Goal: Book appointment/travel/reservation

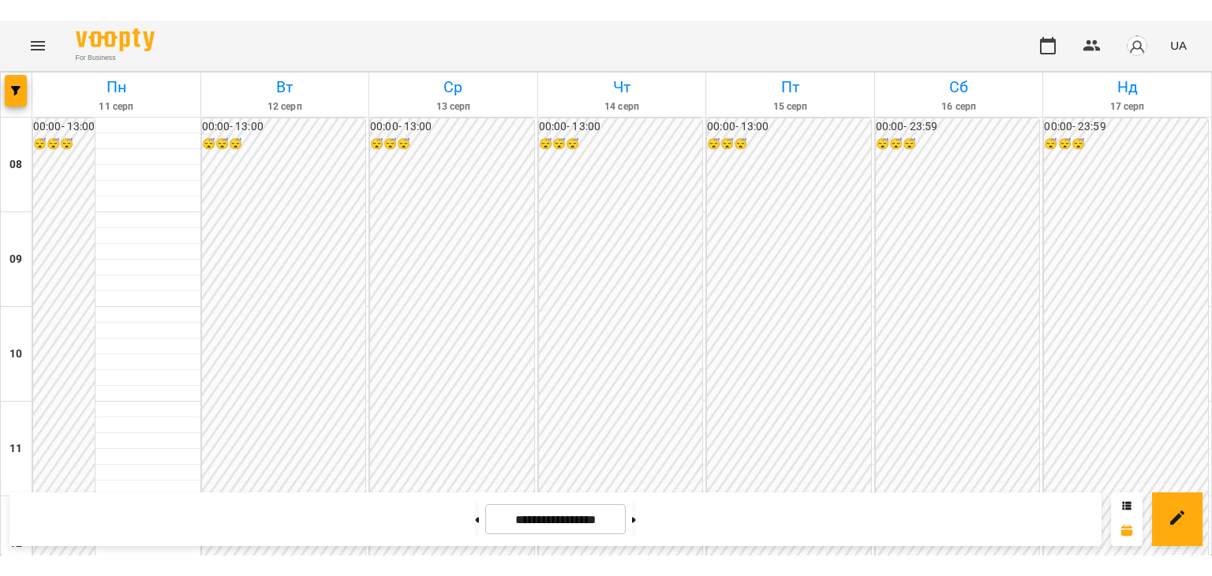
scroll to position [552, 0]
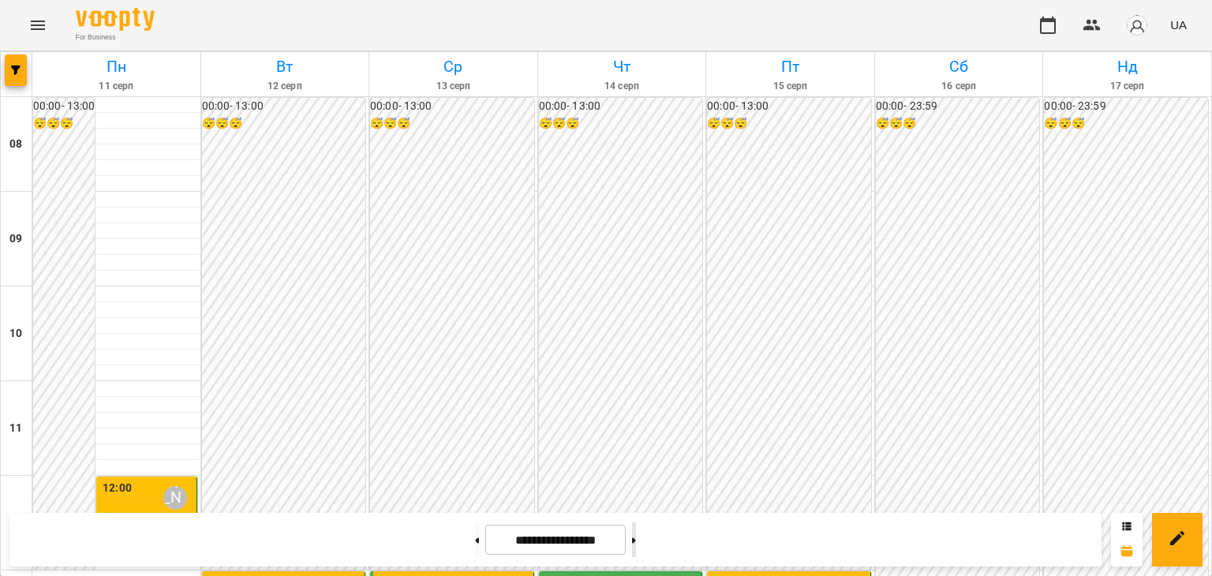
click at [636, 534] on button at bounding box center [634, 539] width 4 height 35
type input "**********"
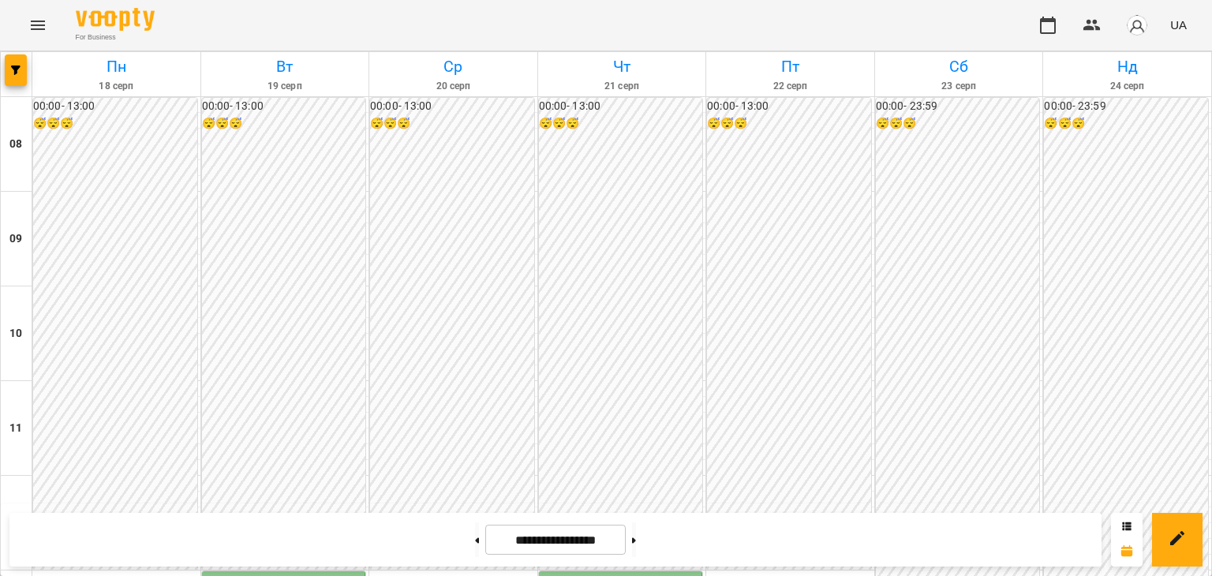
scroll to position [473, 0]
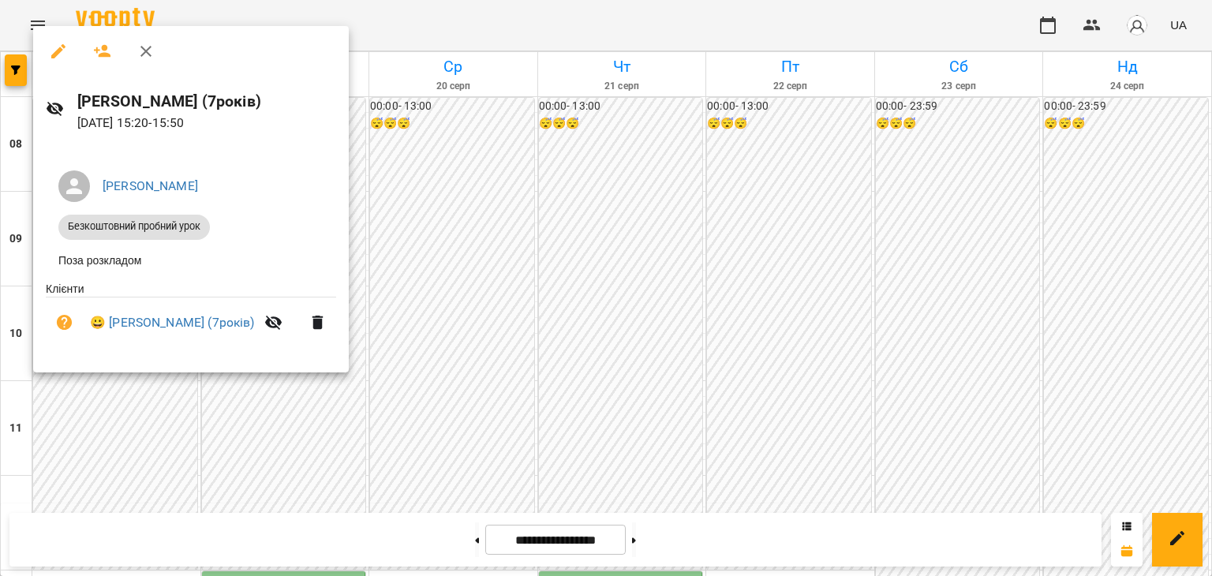
click at [862, 370] on div at bounding box center [606, 288] width 1212 height 576
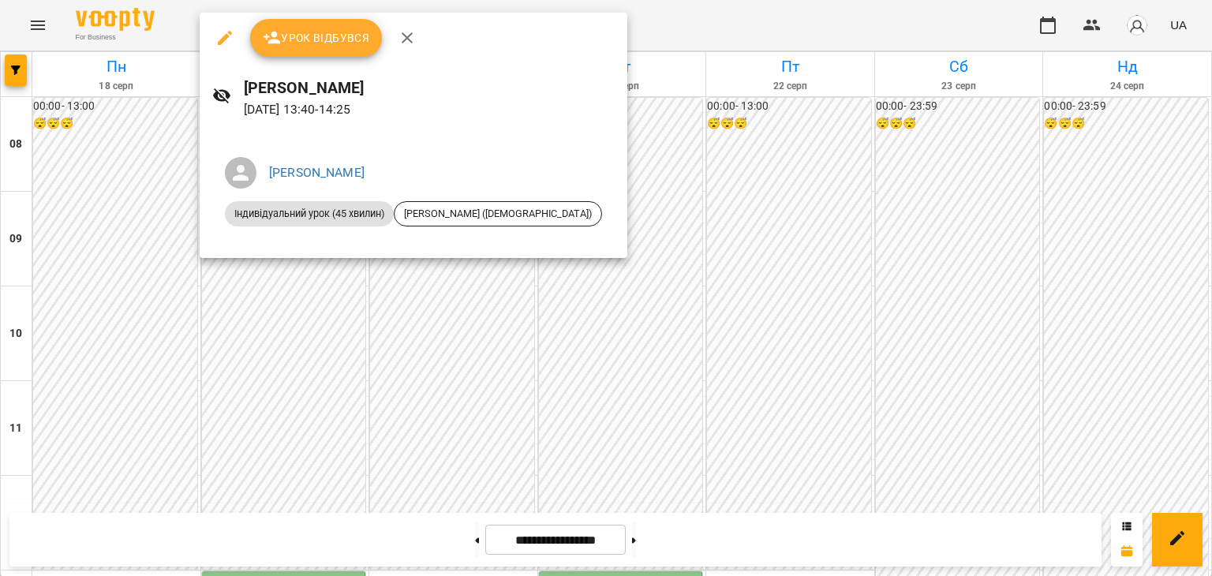
click at [429, 337] on div at bounding box center [606, 288] width 1212 height 576
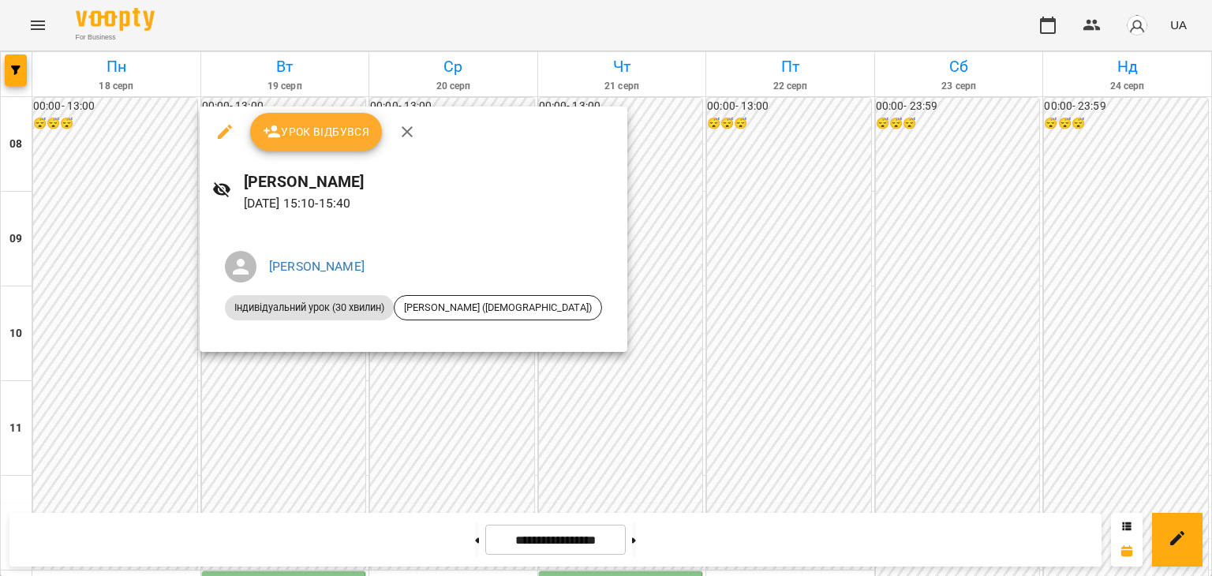
click at [264, 376] on div at bounding box center [606, 288] width 1212 height 576
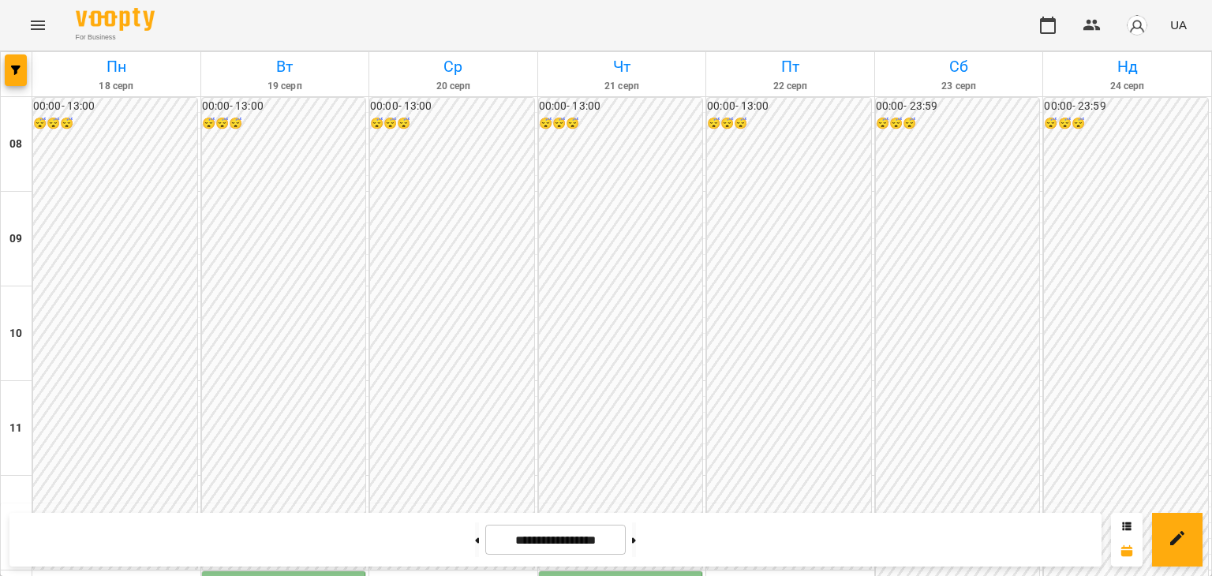
scroll to position [394, 0]
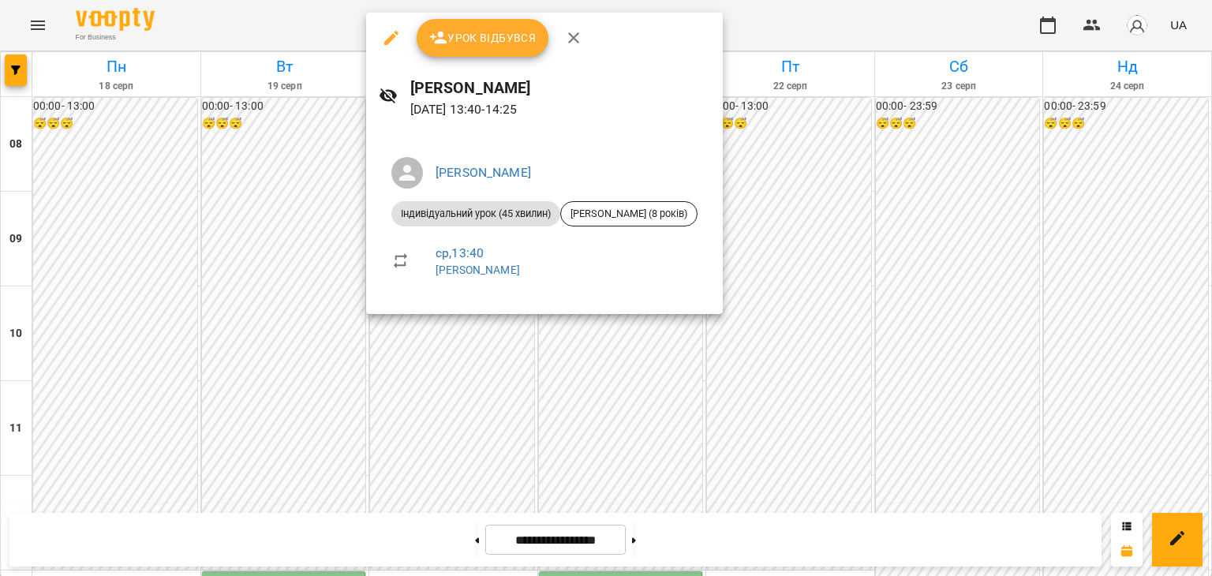
click at [451, 325] on div at bounding box center [606, 288] width 1212 height 576
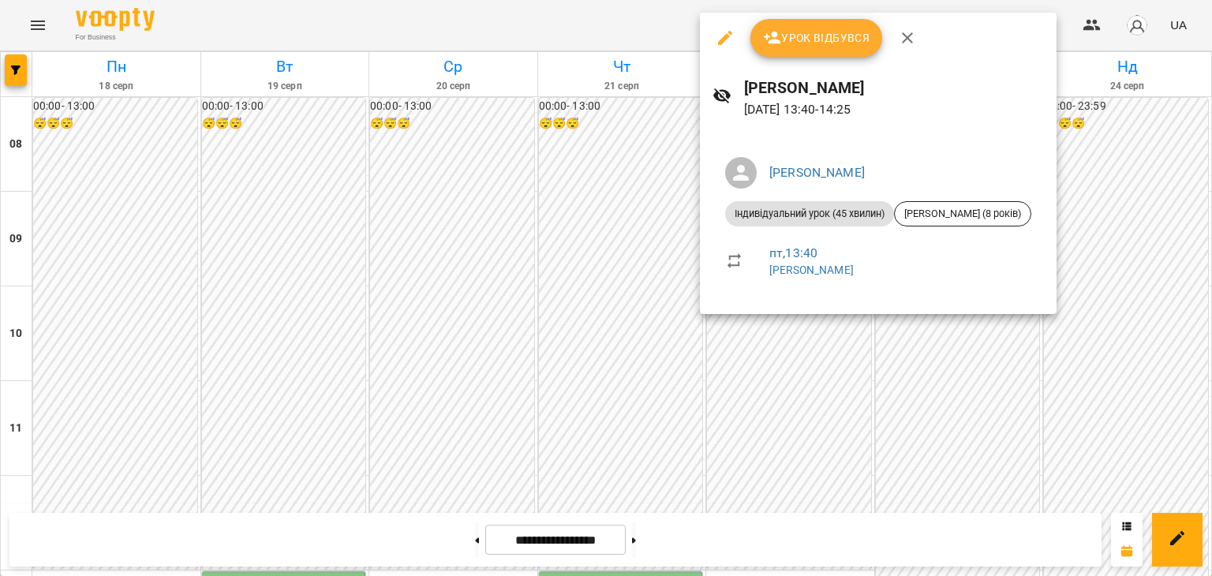
click at [789, 372] on div at bounding box center [606, 288] width 1212 height 576
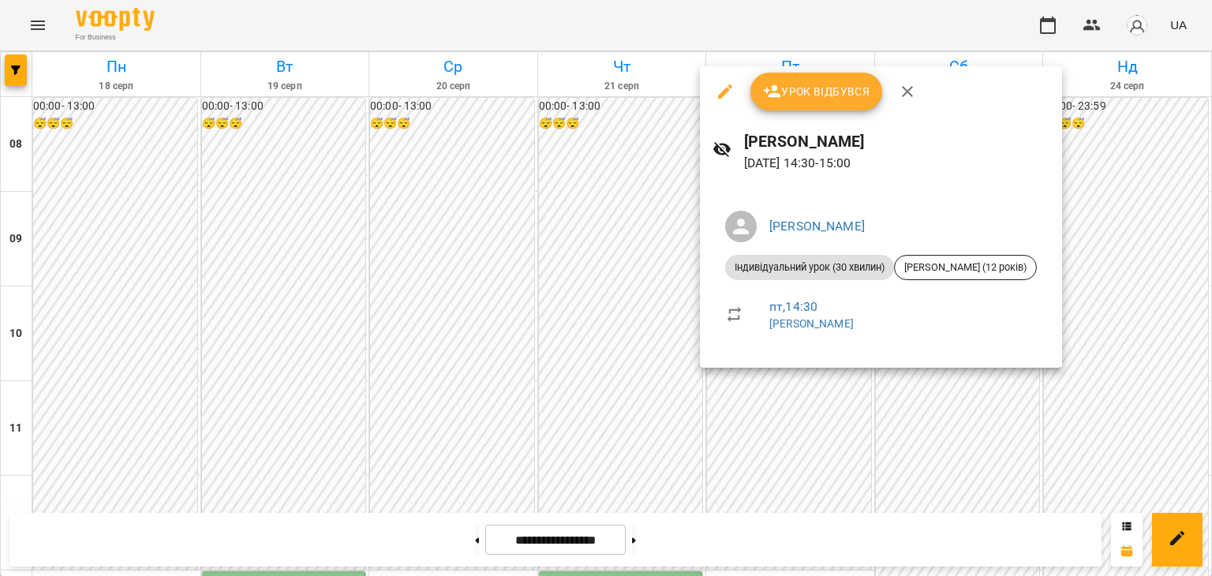
click at [779, 386] on div at bounding box center [606, 288] width 1212 height 576
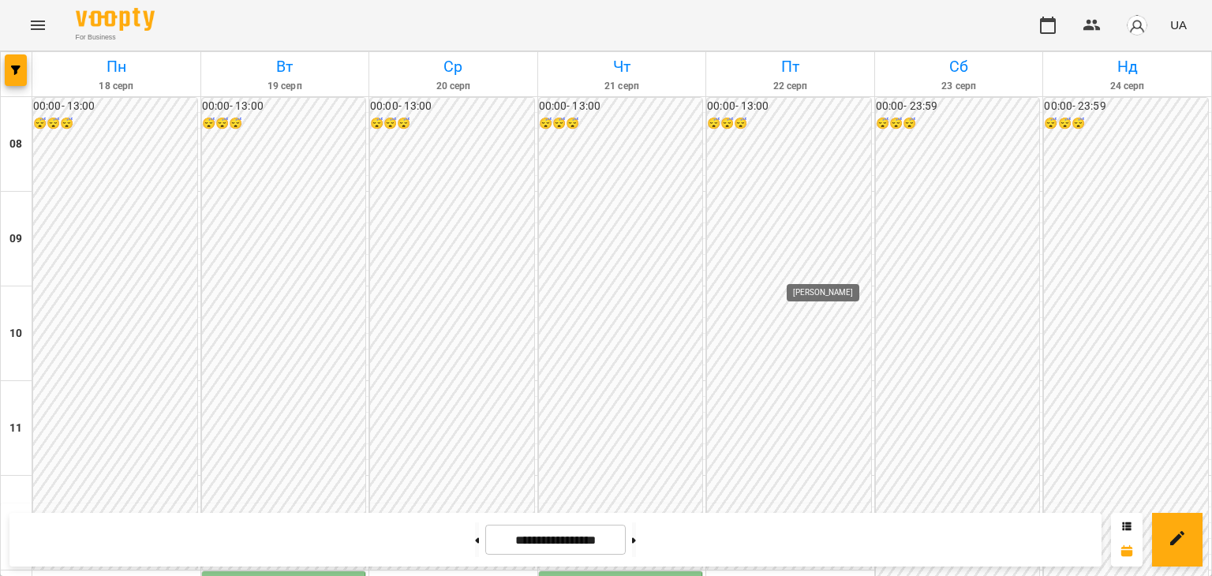
scroll to position [473, 0]
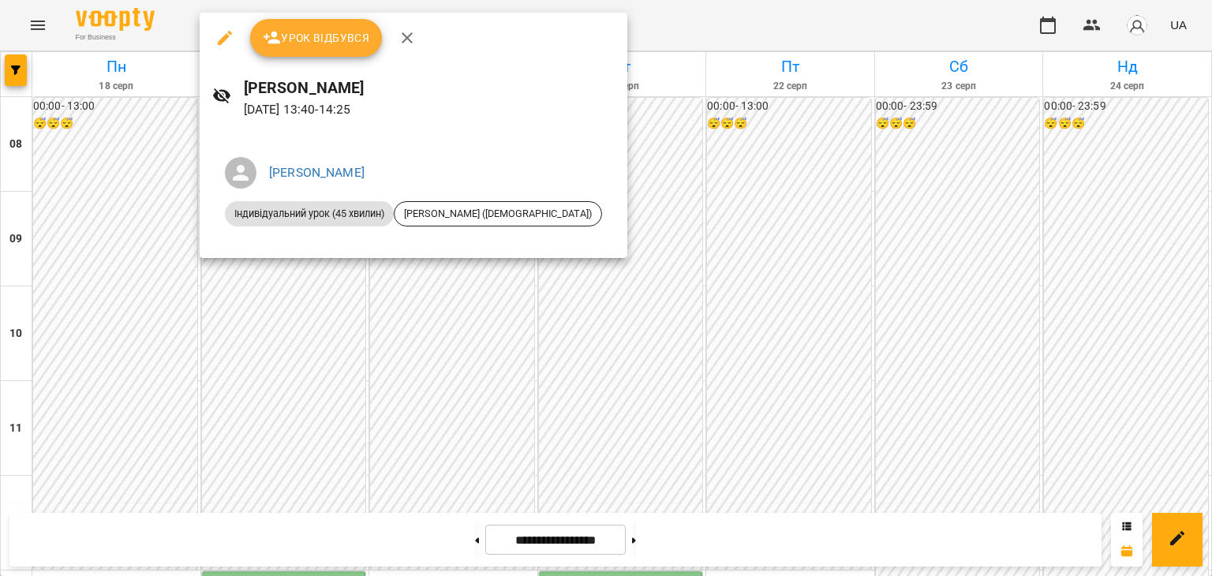
click at [404, 353] on div at bounding box center [606, 288] width 1212 height 576
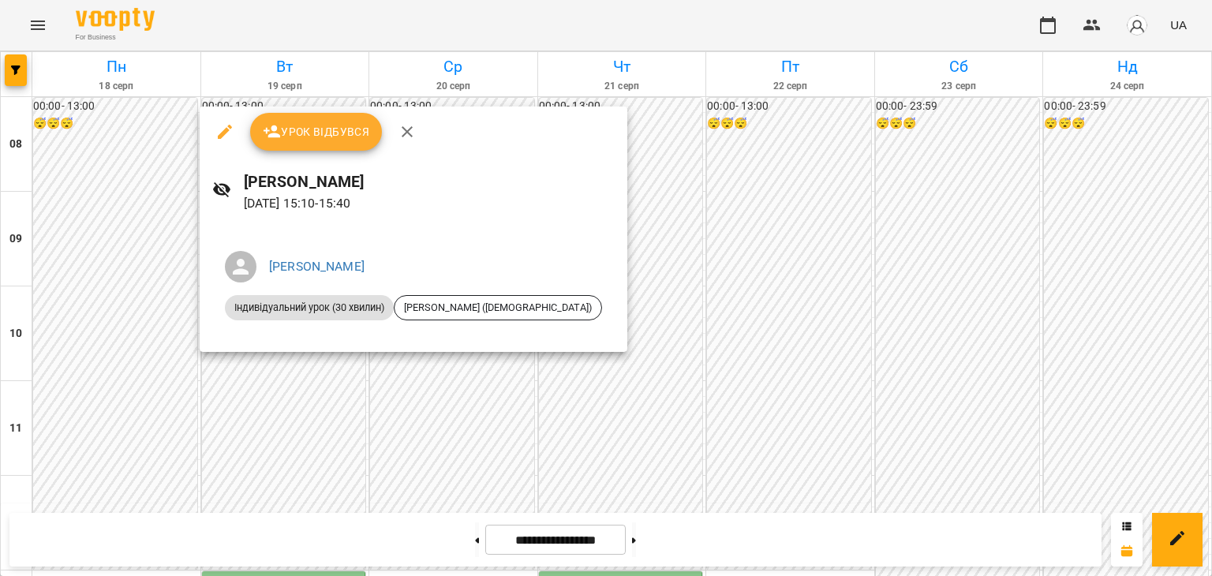
click at [422, 388] on div at bounding box center [606, 288] width 1212 height 576
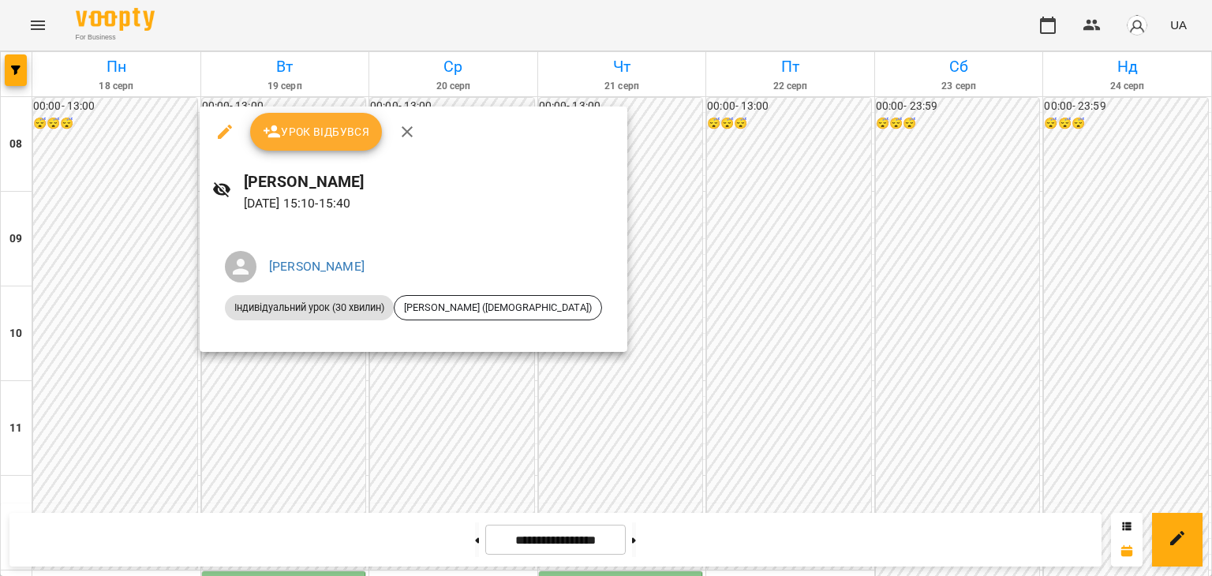
click at [411, 364] on div at bounding box center [606, 288] width 1212 height 576
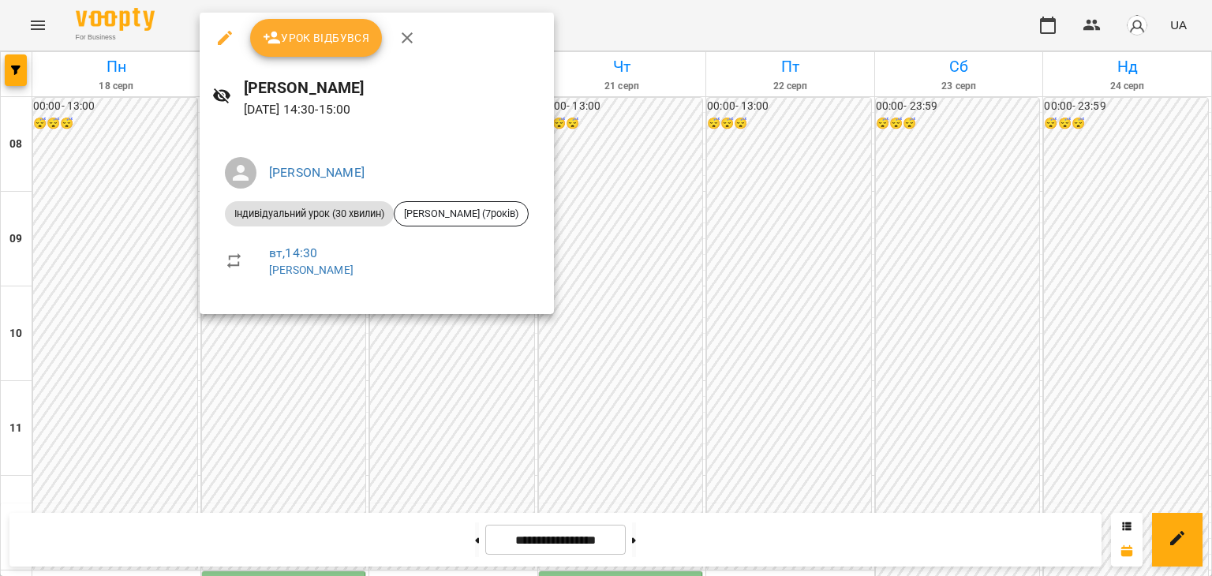
click at [445, 373] on div at bounding box center [606, 288] width 1212 height 576
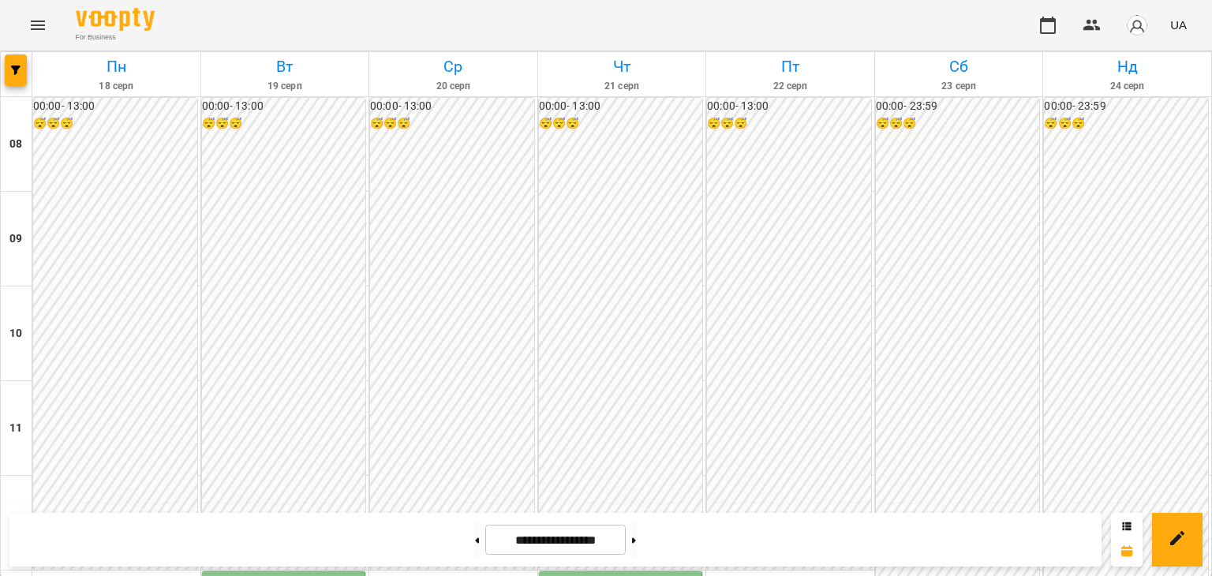
scroll to position [552, 0]
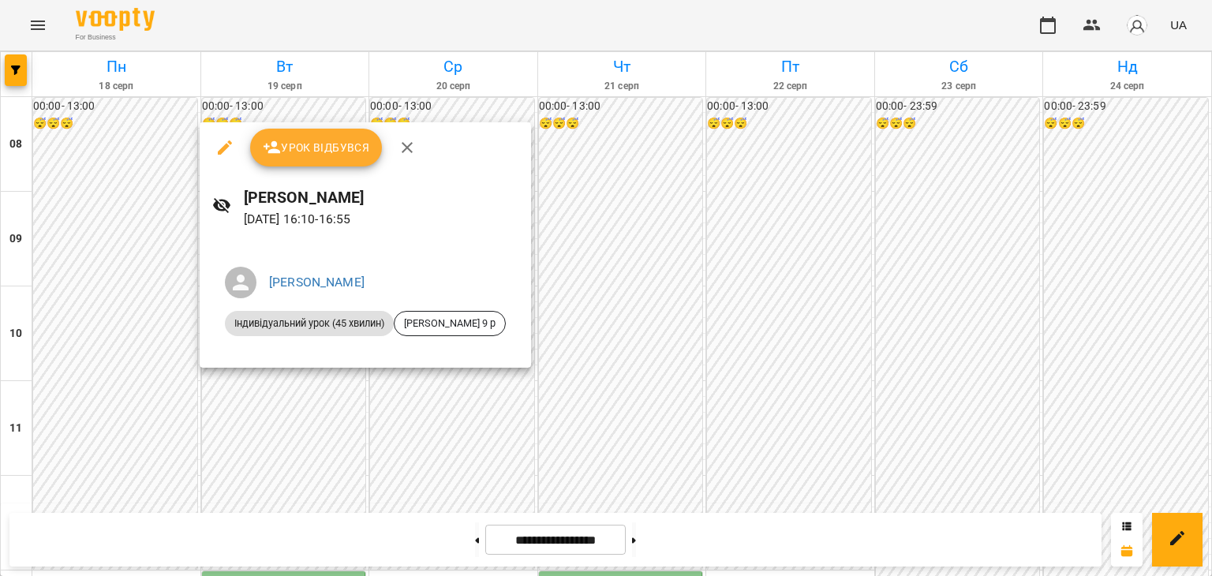
click at [621, 308] on div at bounding box center [606, 288] width 1212 height 576
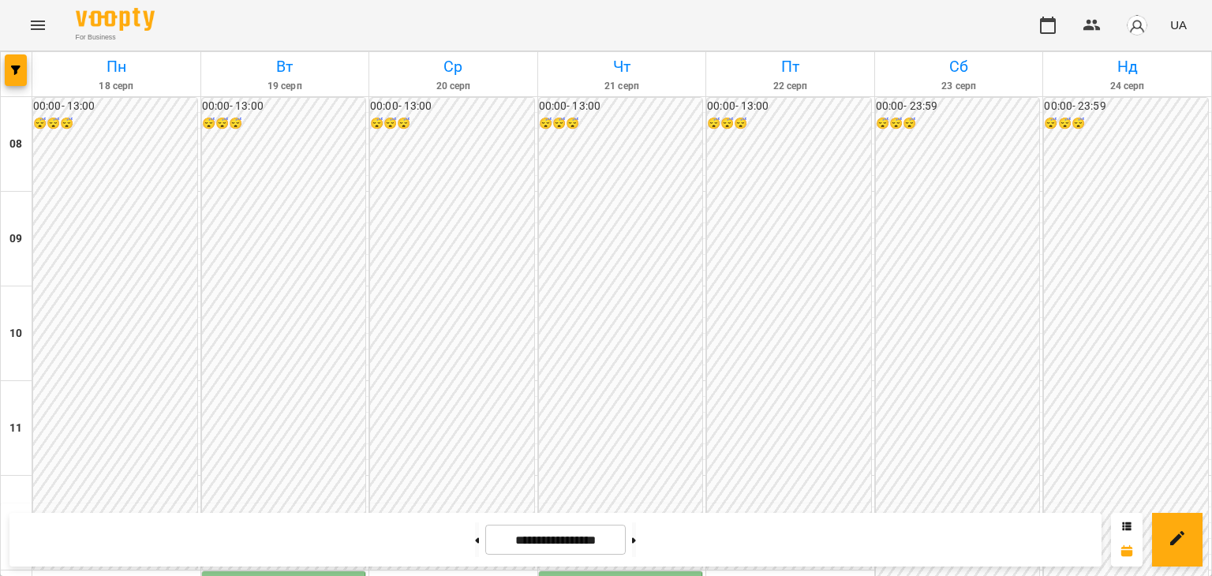
scroll to position [394, 0]
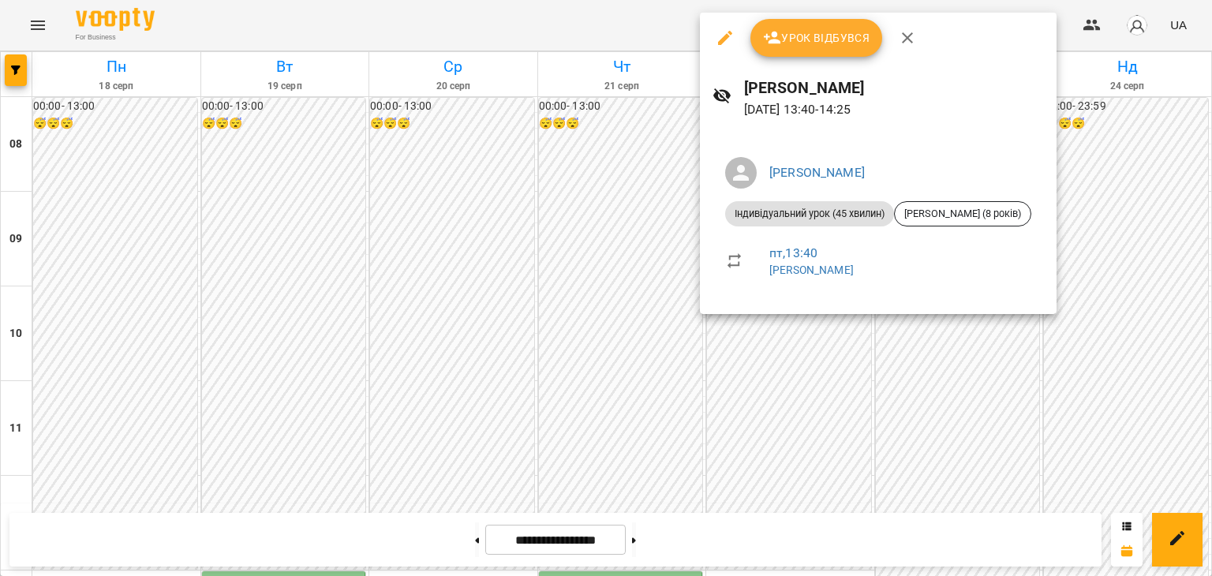
click at [834, 342] on div at bounding box center [606, 288] width 1212 height 576
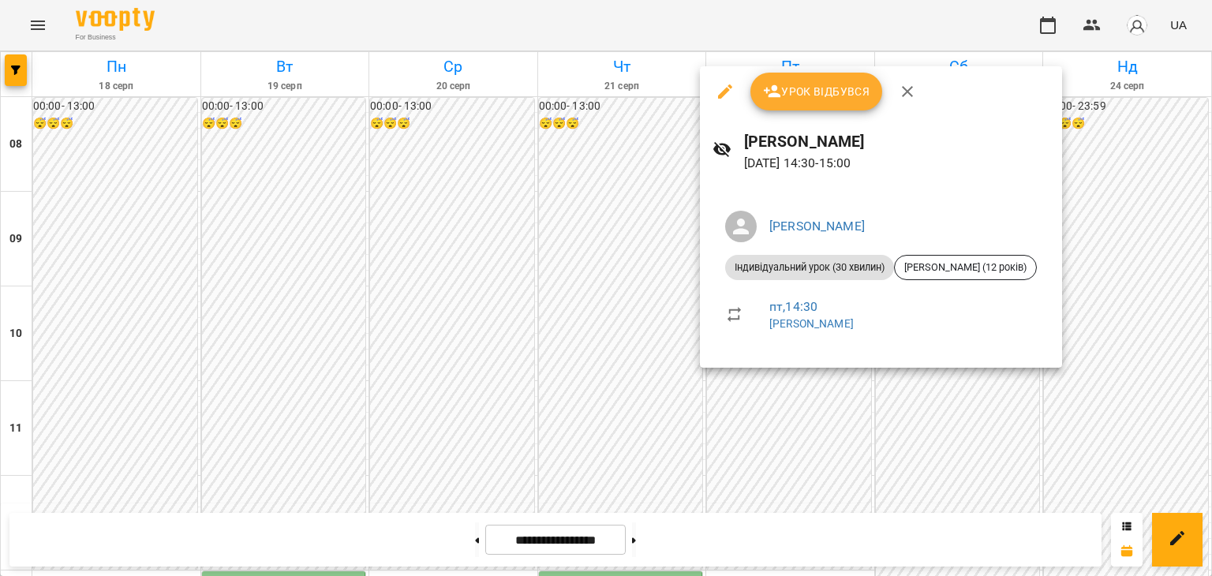
click at [788, 398] on div at bounding box center [606, 288] width 1212 height 576
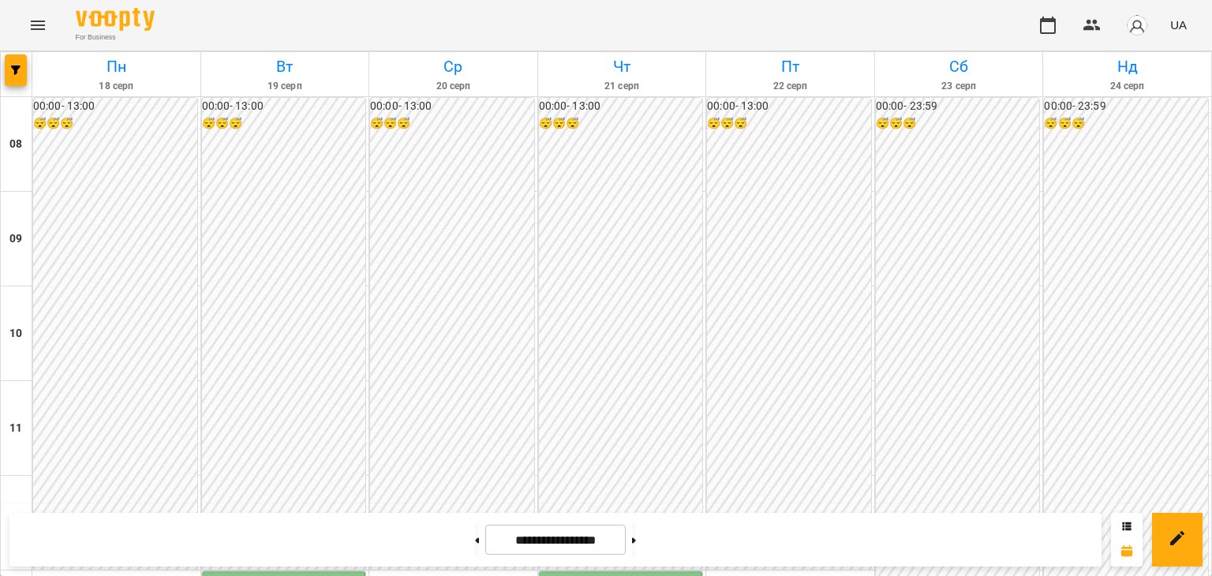
scroll to position [473, 0]
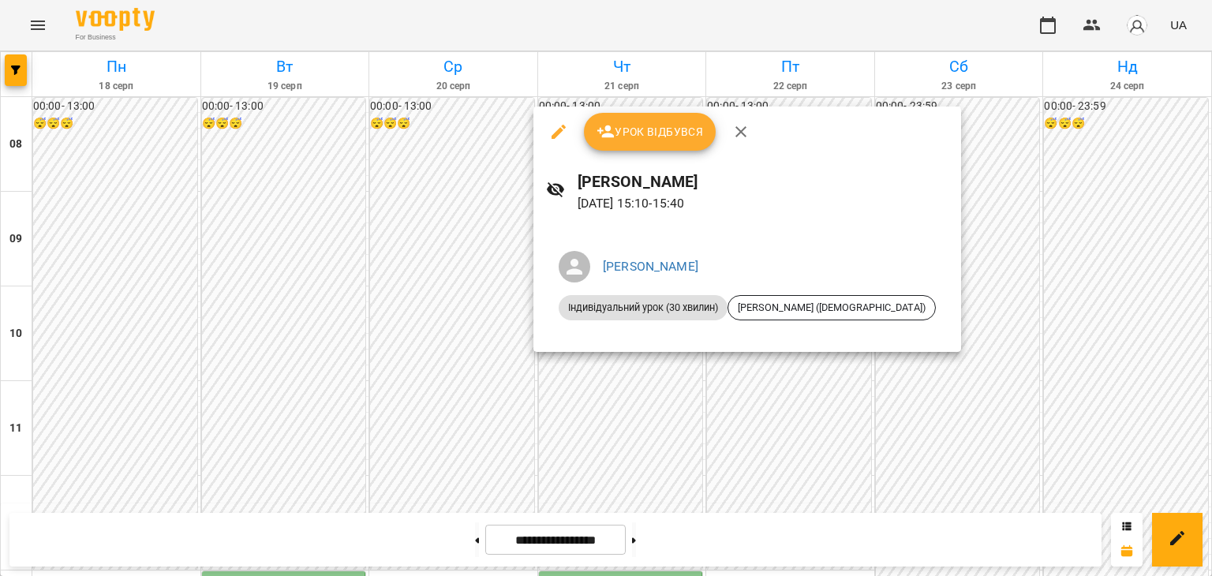
click at [757, 379] on div at bounding box center [606, 288] width 1212 height 576
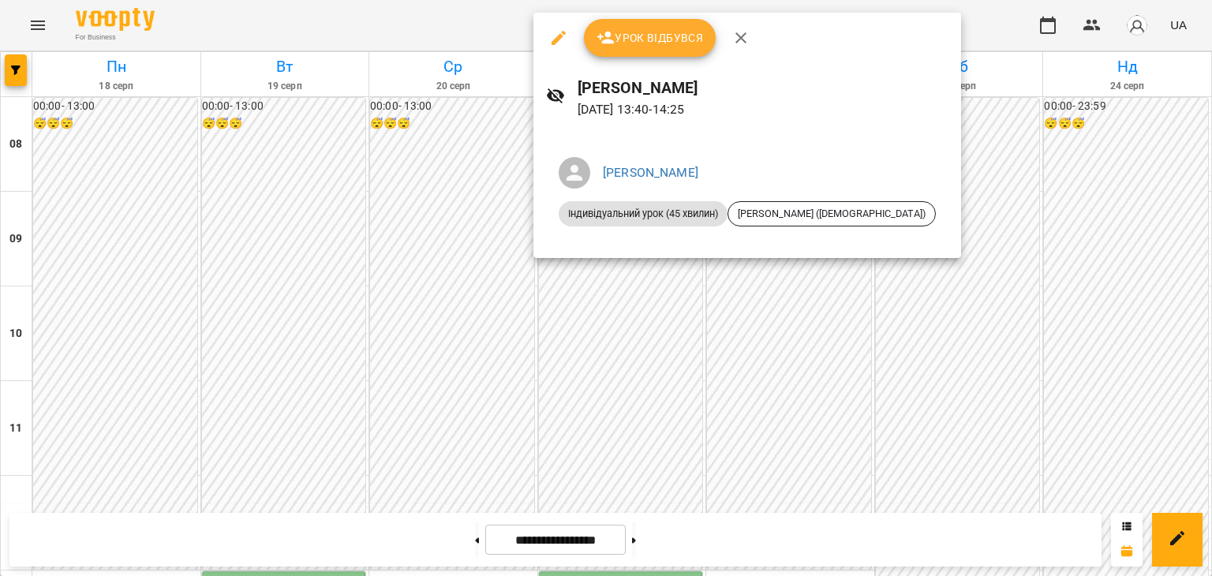
click at [772, 329] on div at bounding box center [606, 288] width 1212 height 576
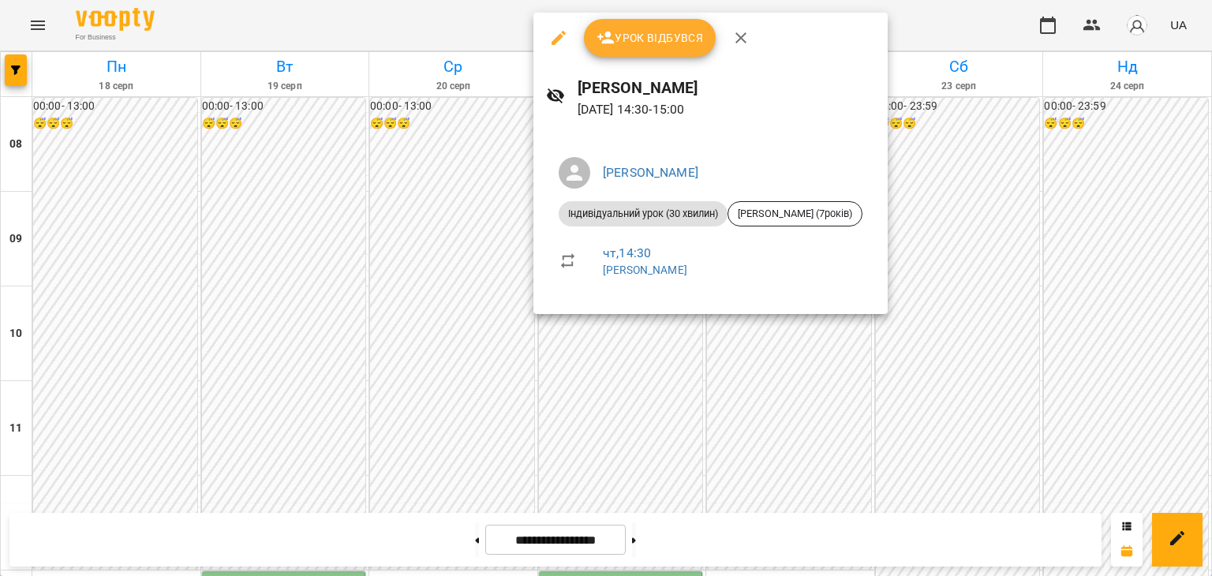
click at [732, 343] on div at bounding box center [606, 288] width 1212 height 576
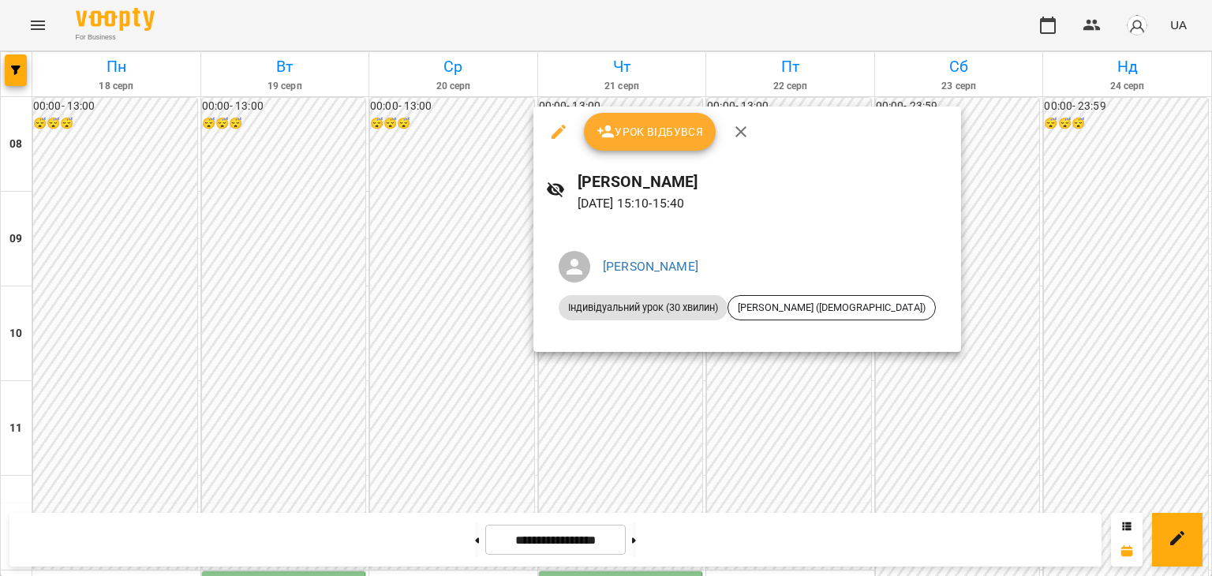
click at [745, 421] on div at bounding box center [606, 288] width 1212 height 576
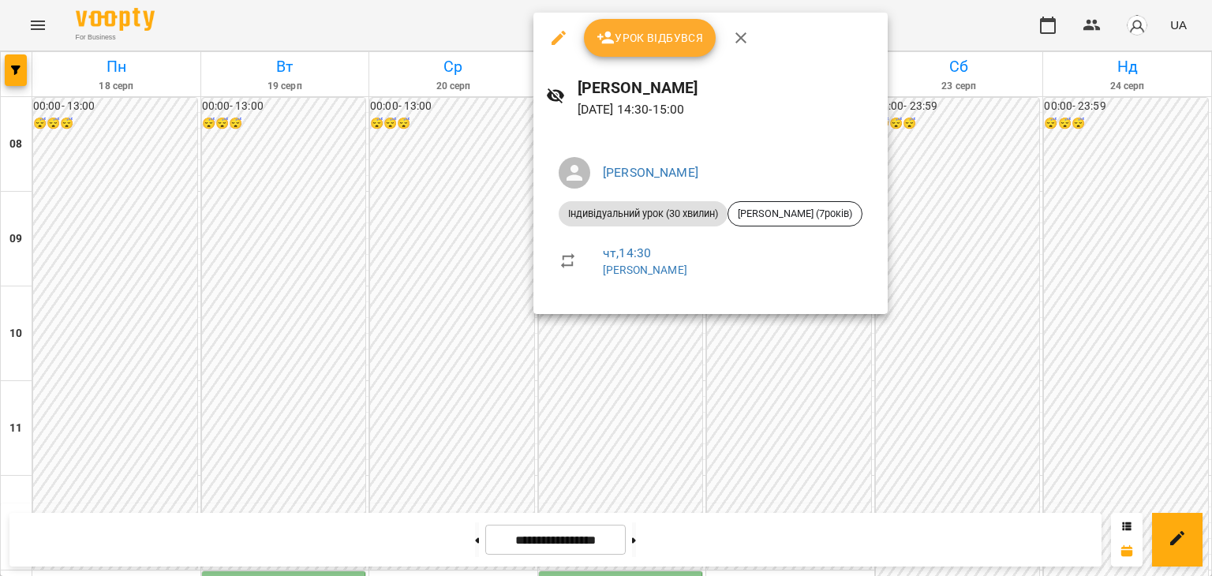
click at [746, 366] on div at bounding box center [606, 288] width 1212 height 576
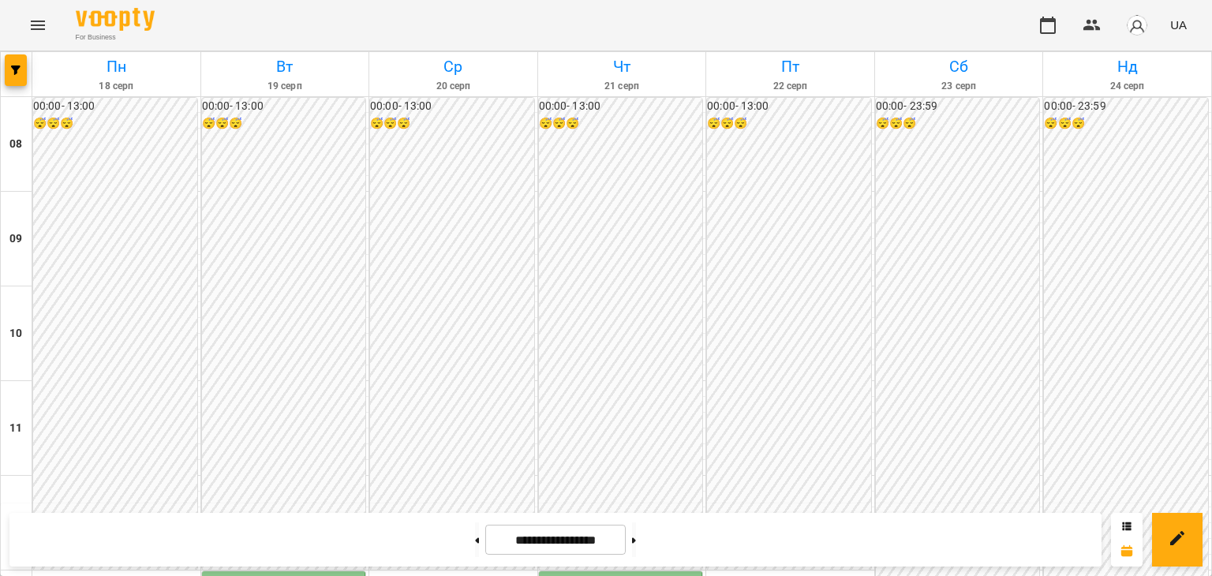
scroll to position [552, 0]
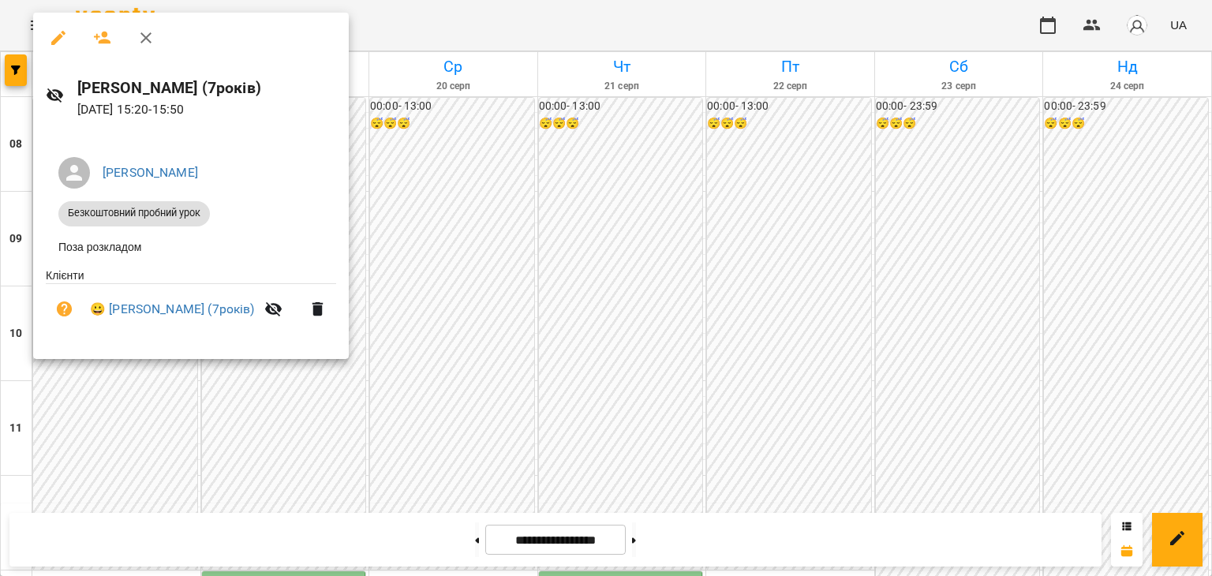
click at [454, 209] on div at bounding box center [606, 288] width 1212 height 576
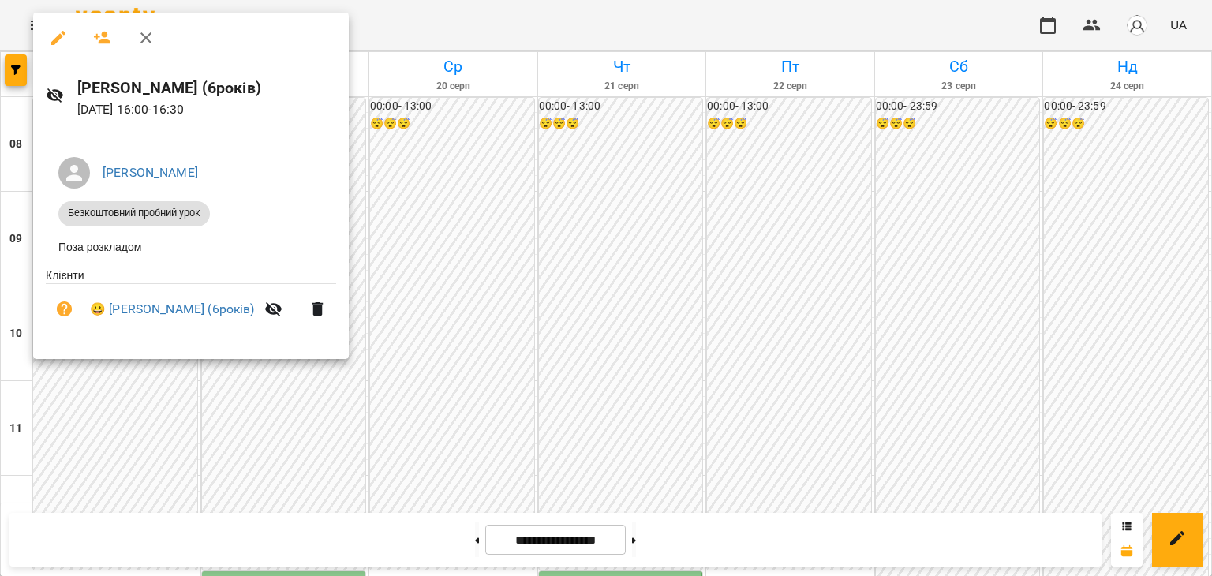
click at [439, 207] on div at bounding box center [606, 288] width 1212 height 576
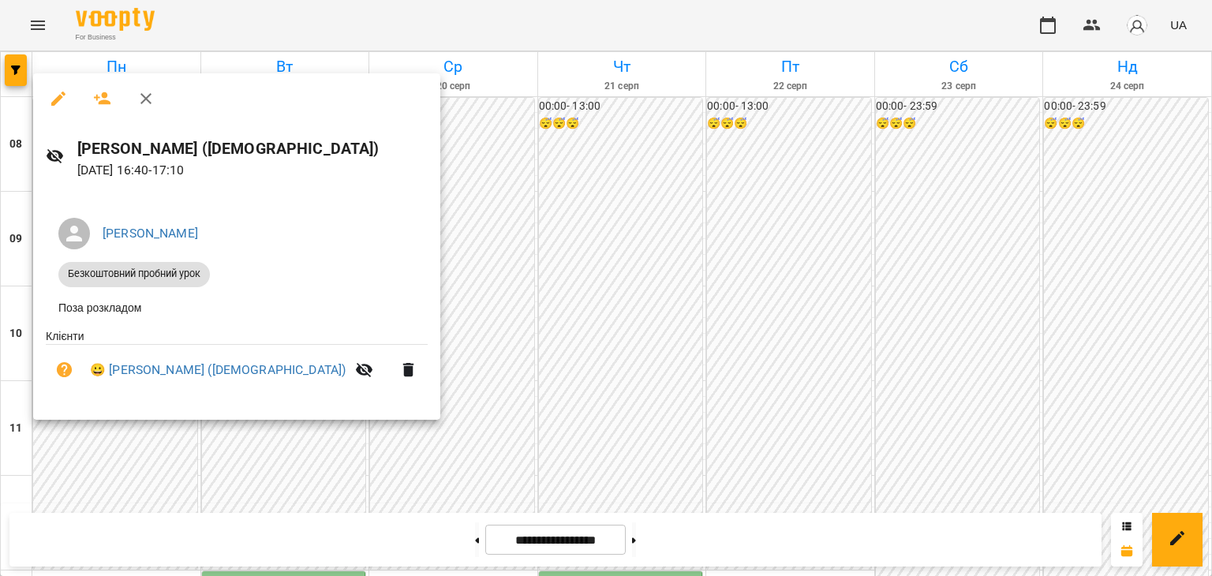
click at [435, 253] on div at bounding box center [606, 288] width 1212 height 576
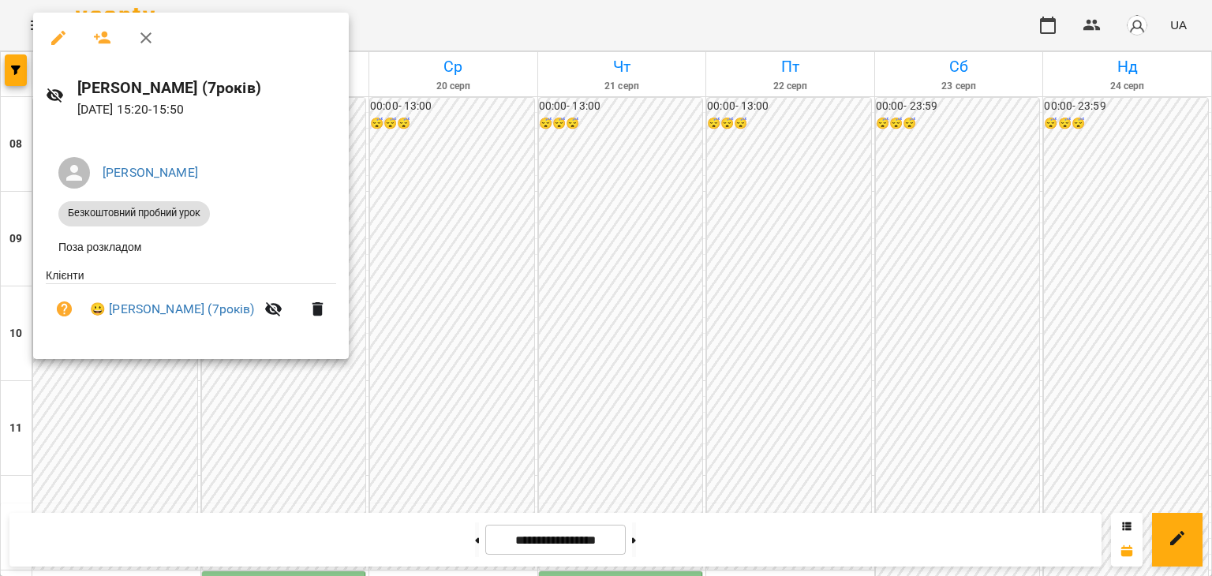
click at [432, 225] on div at bounding box center [606, 288] width 1212 height 576
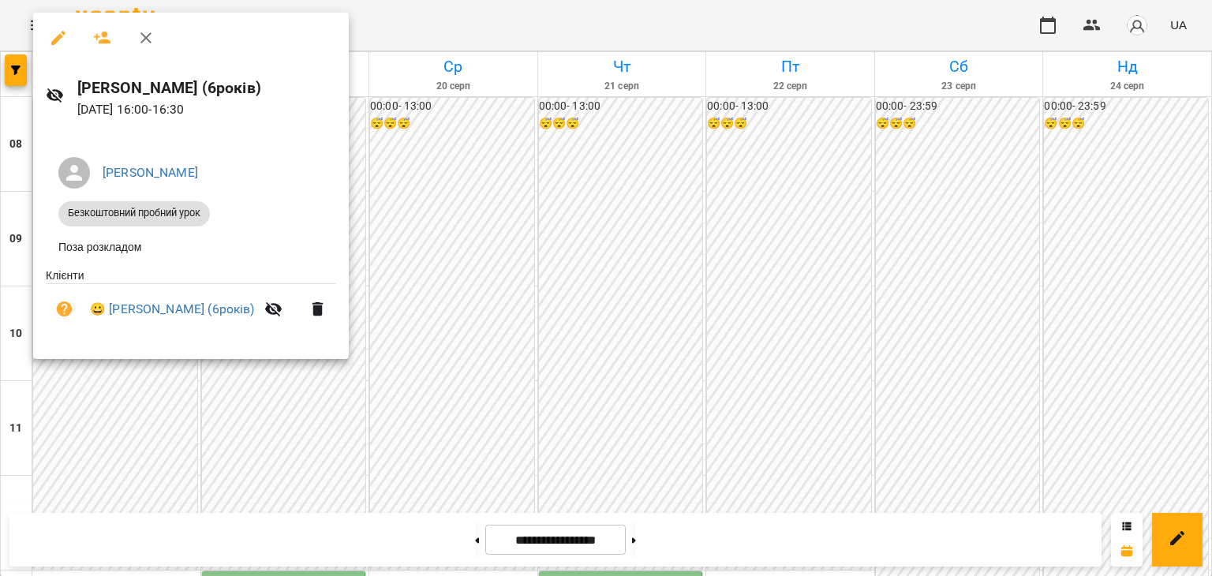
drag, startPoint x: 469, startPoint y: 265, endPoint x: 459, endPoint y: 267, distance: 9.8
click at [469, 265] on div at bounding box center [606, 288] width 1212 height 576
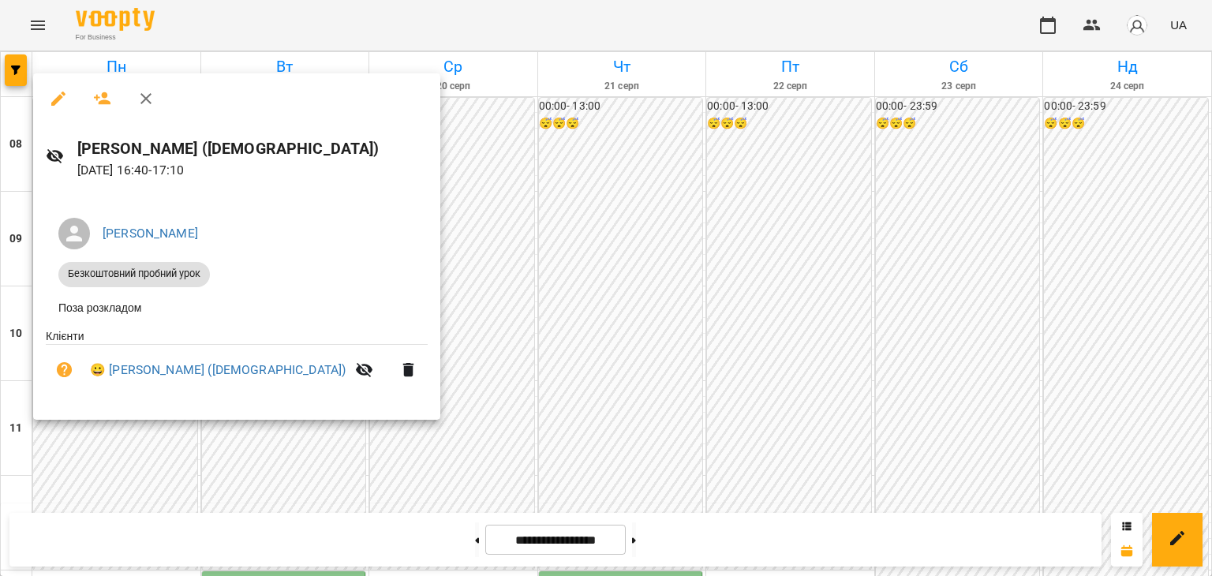
click at [403, 301] on div at bounding box center [606, 288] width 1212 height 576
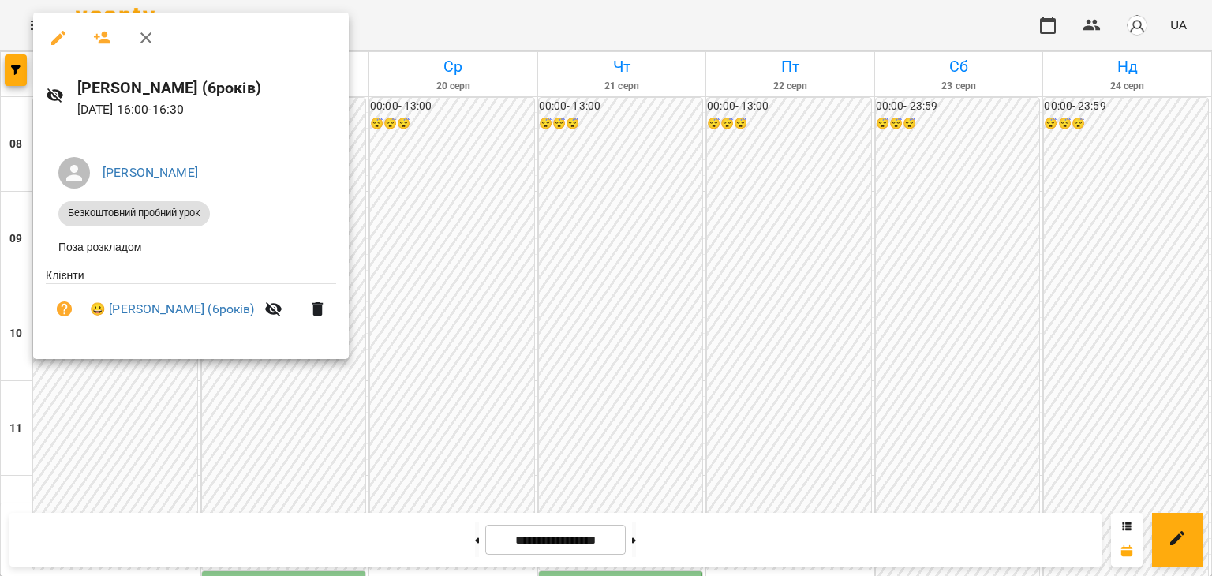
click at [467, 274] on div at bounding box center [606, 288] width 1212 height 576
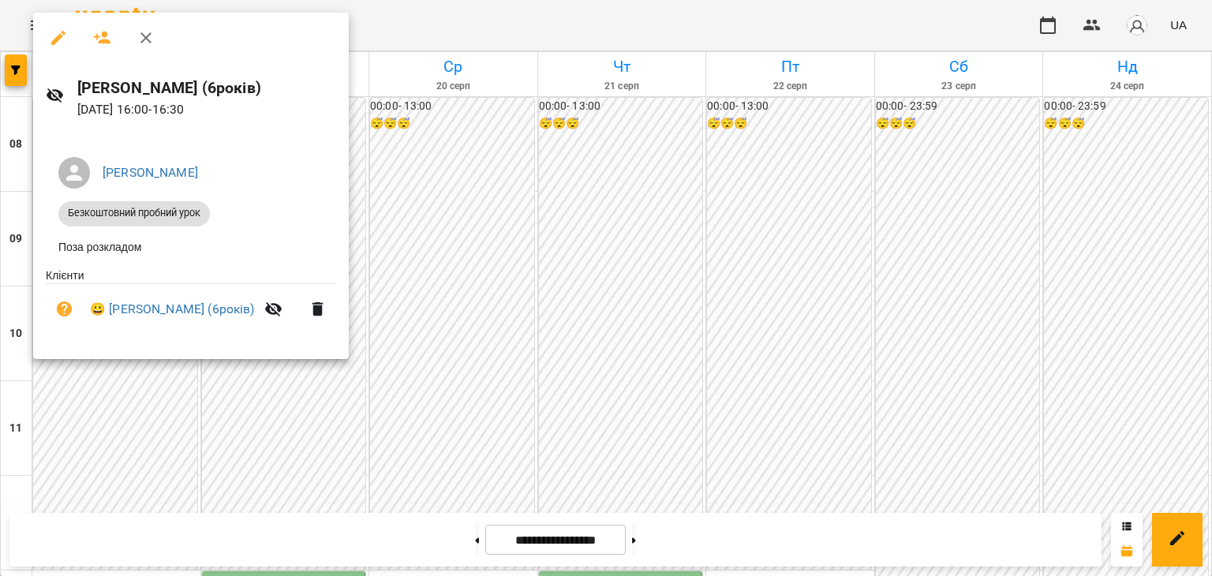
click at [421, 279] on div at bounding box center [606, 288] width 1212 height 576
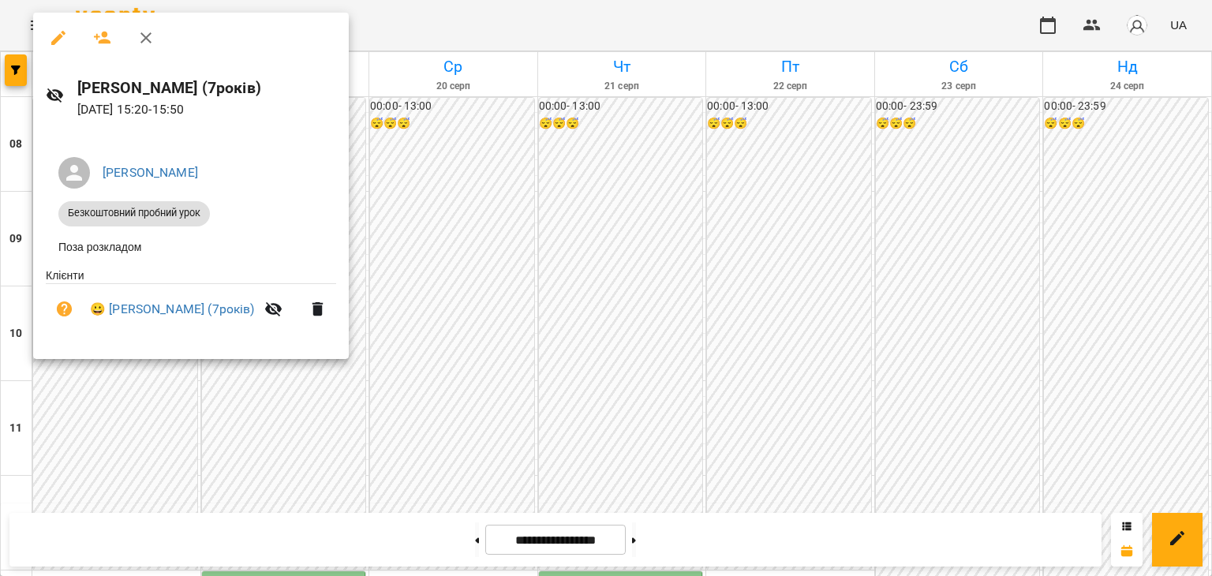
click at [398, 298] on div at bounding box center [606, 288] width 1212 height 576
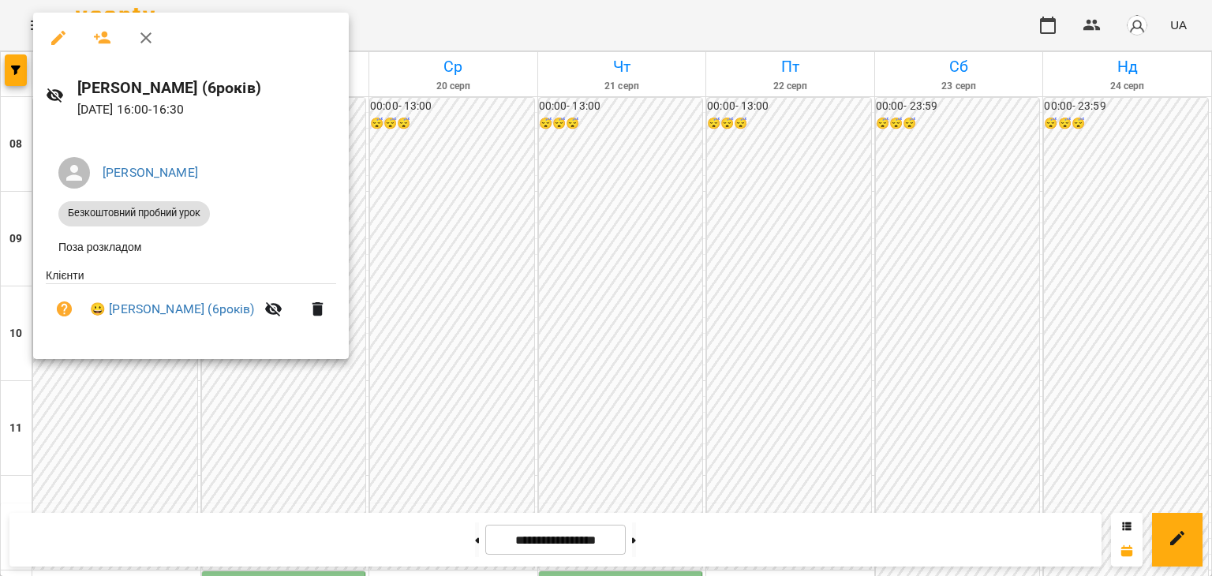
click at [434, 237] on div at bounding box center [606, 288] width 1212 height 576
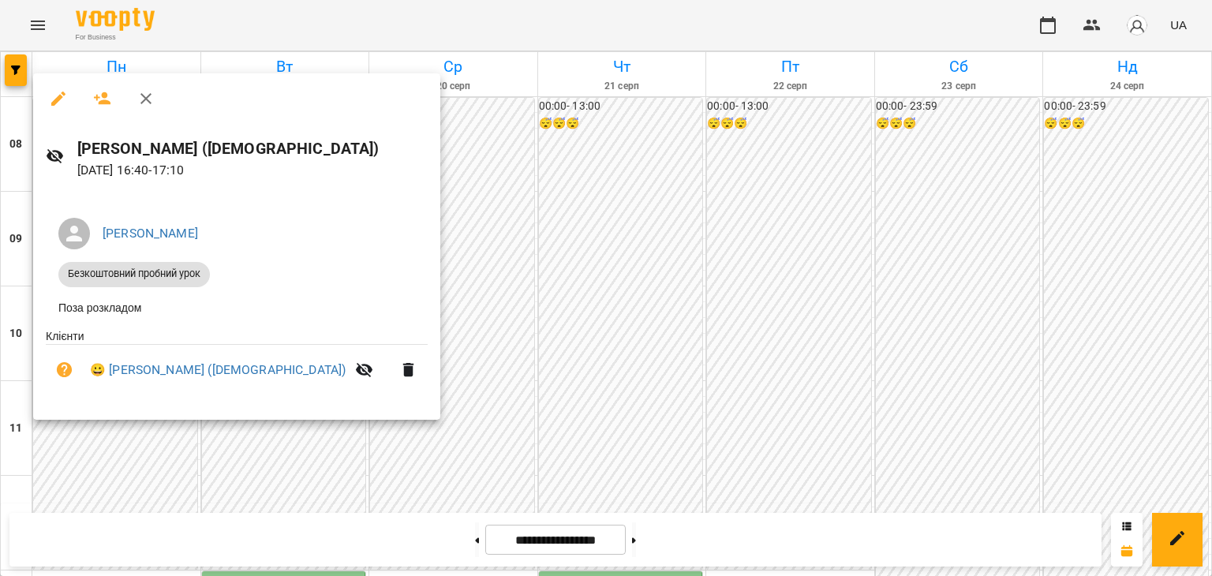
click at [928, 154] on div at bounding box center [606, 288] width 1212 height 576
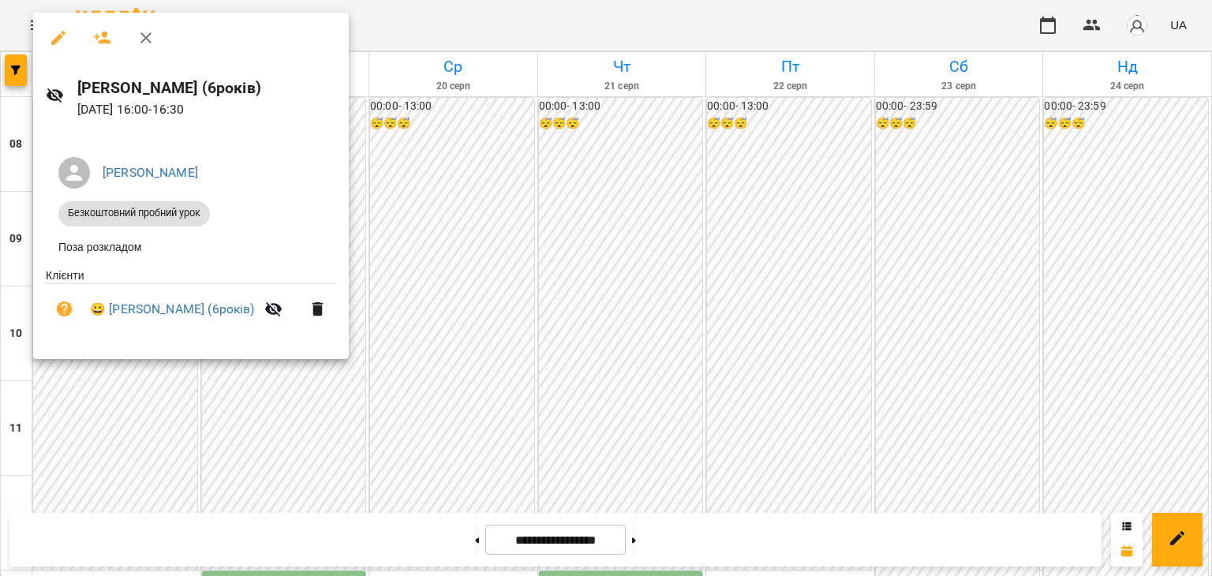
click at [467, 187] on div at bounding box center [606, 288] width 1212 height 576
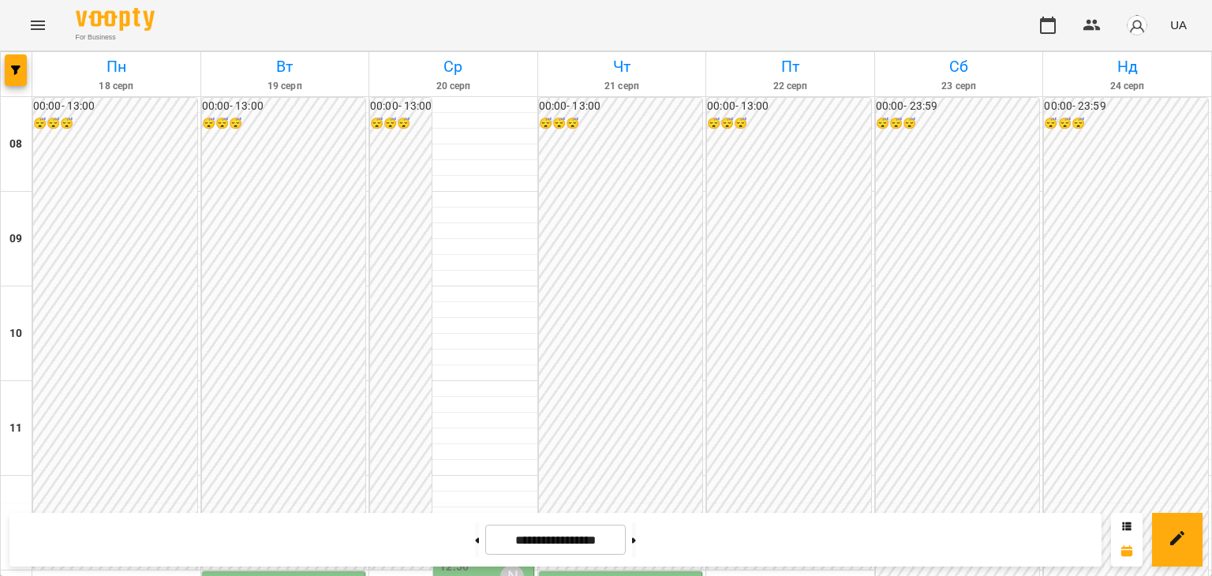
scroll to position [394, 0]
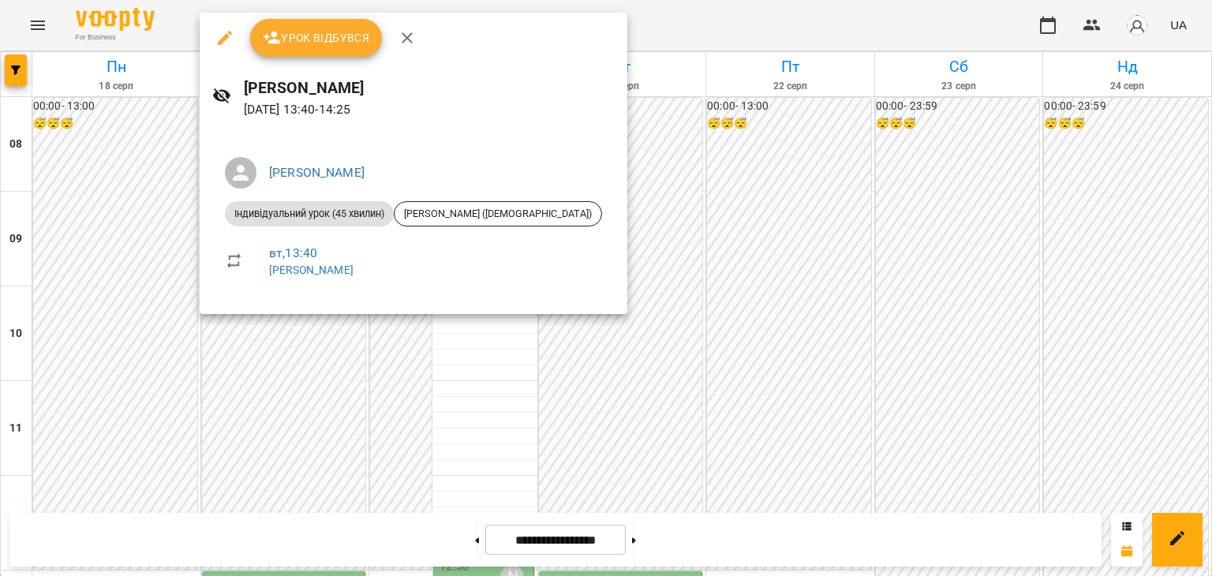
click at [436, 352] on div at bounding box center [606, 288] width 1212 height 576
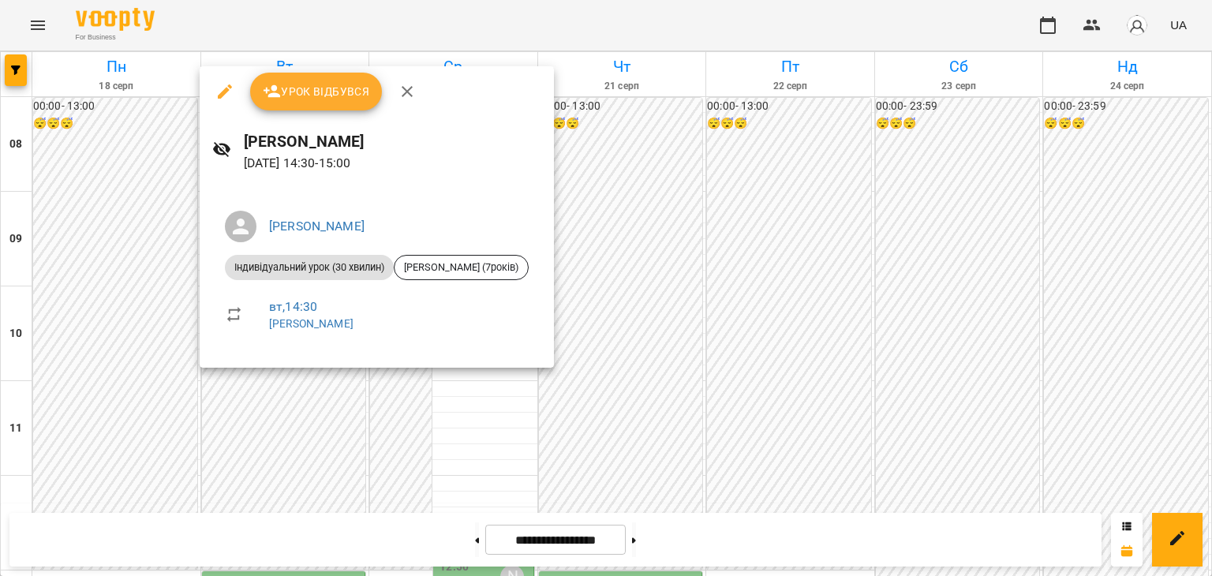
click at [403, 388] on div at bounding box center [606, 288] width 1212 height 576
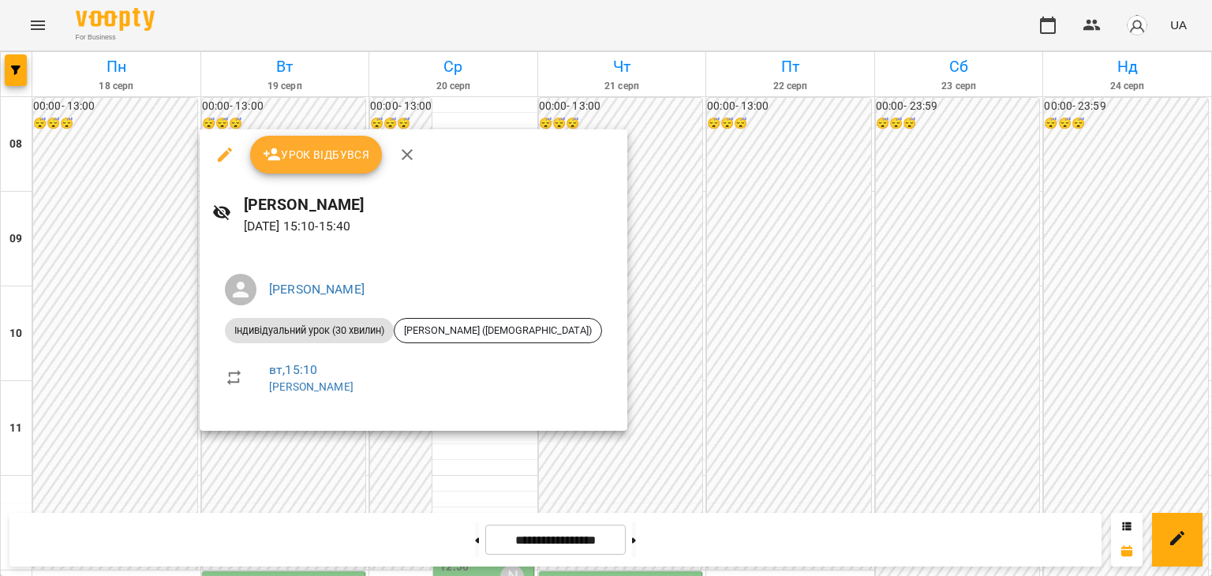
click at [328, 446] on div at bounding box center [606, 288] width 1212 height 576
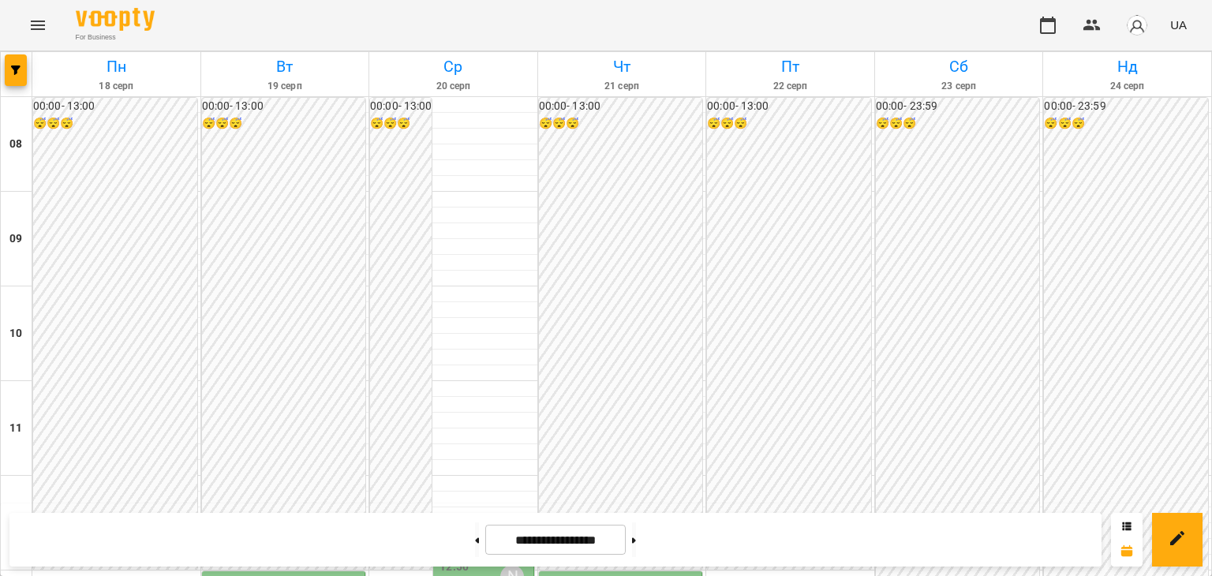
scroll to position [552, 0]
